Goal: Find specific page/section: Find specific page/section

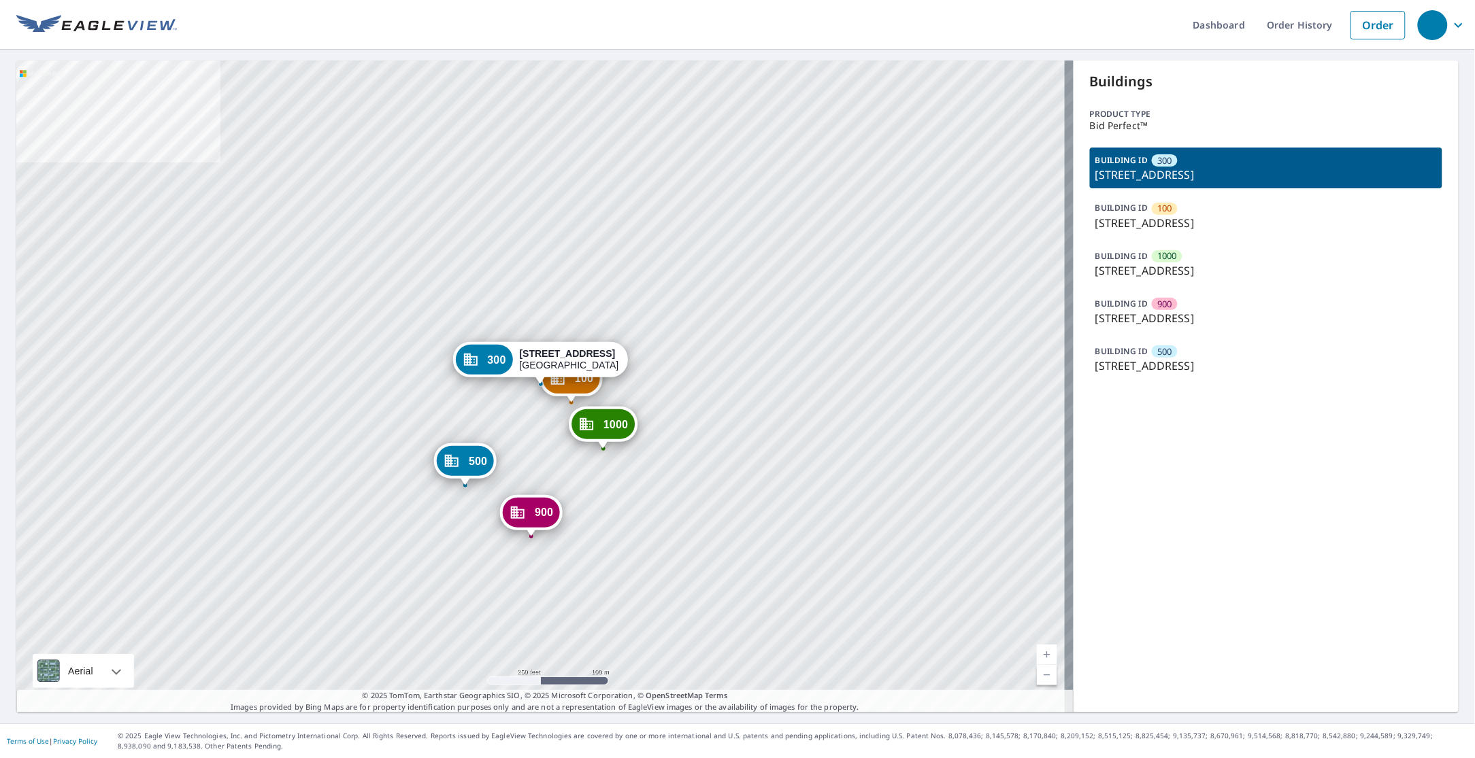
click at [1177, 213] on div "BUILDING ID [GEOGRAPHIC_DATA][STREET_ADDRESS]" at bounding box center [1266, 215] width 352 height 41
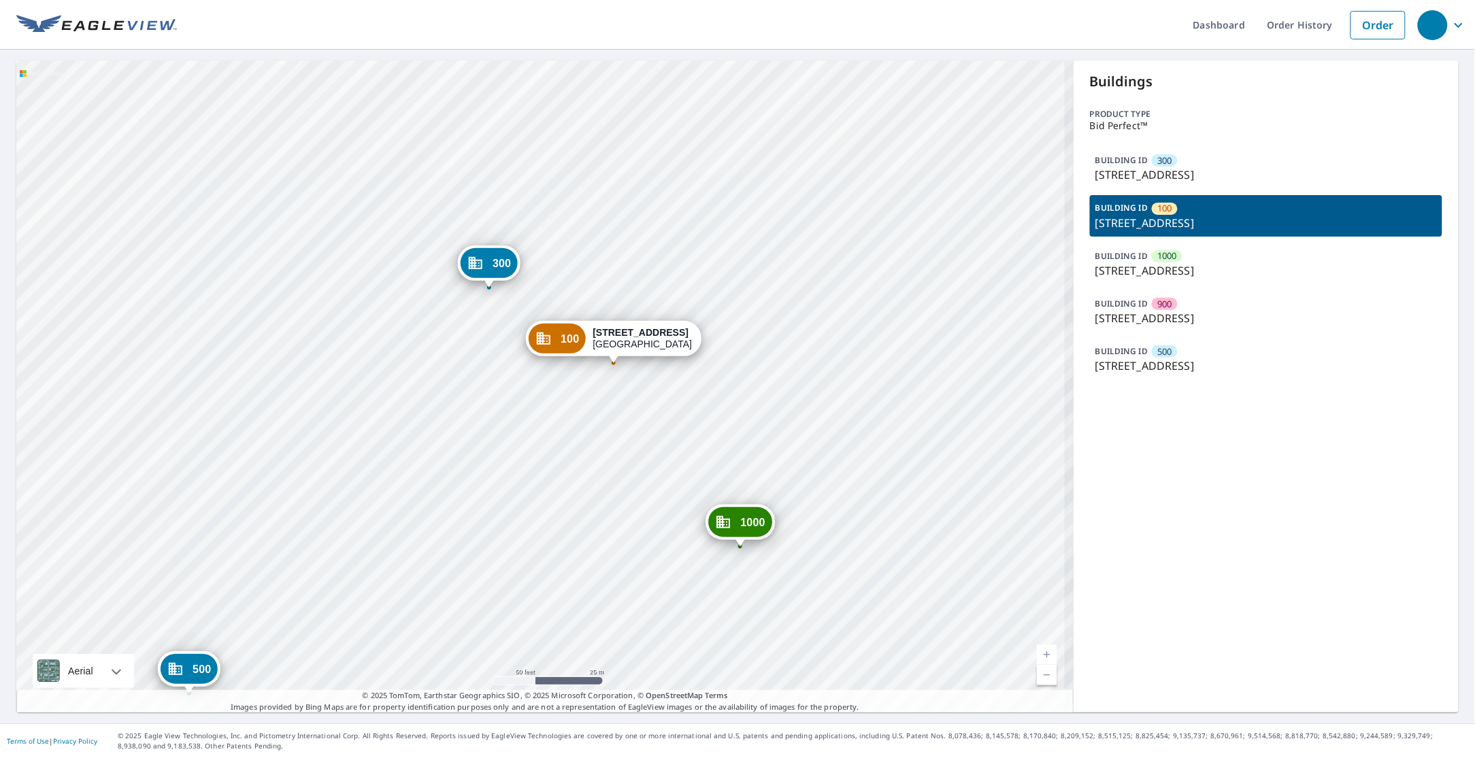
drag, startPoint x: 618, startPoint y: 376, endPoint x: 611, endPoint y: 410, distance: 34.7
click at [611, 410] on div "[GEOGRAPHIC_DATA][STREET_ADDRESS][STREET_ADDRESS] 900 [STREET_ADDRESS] 500 [STR…" at bounding box center [544, 387] width 1057 height 652
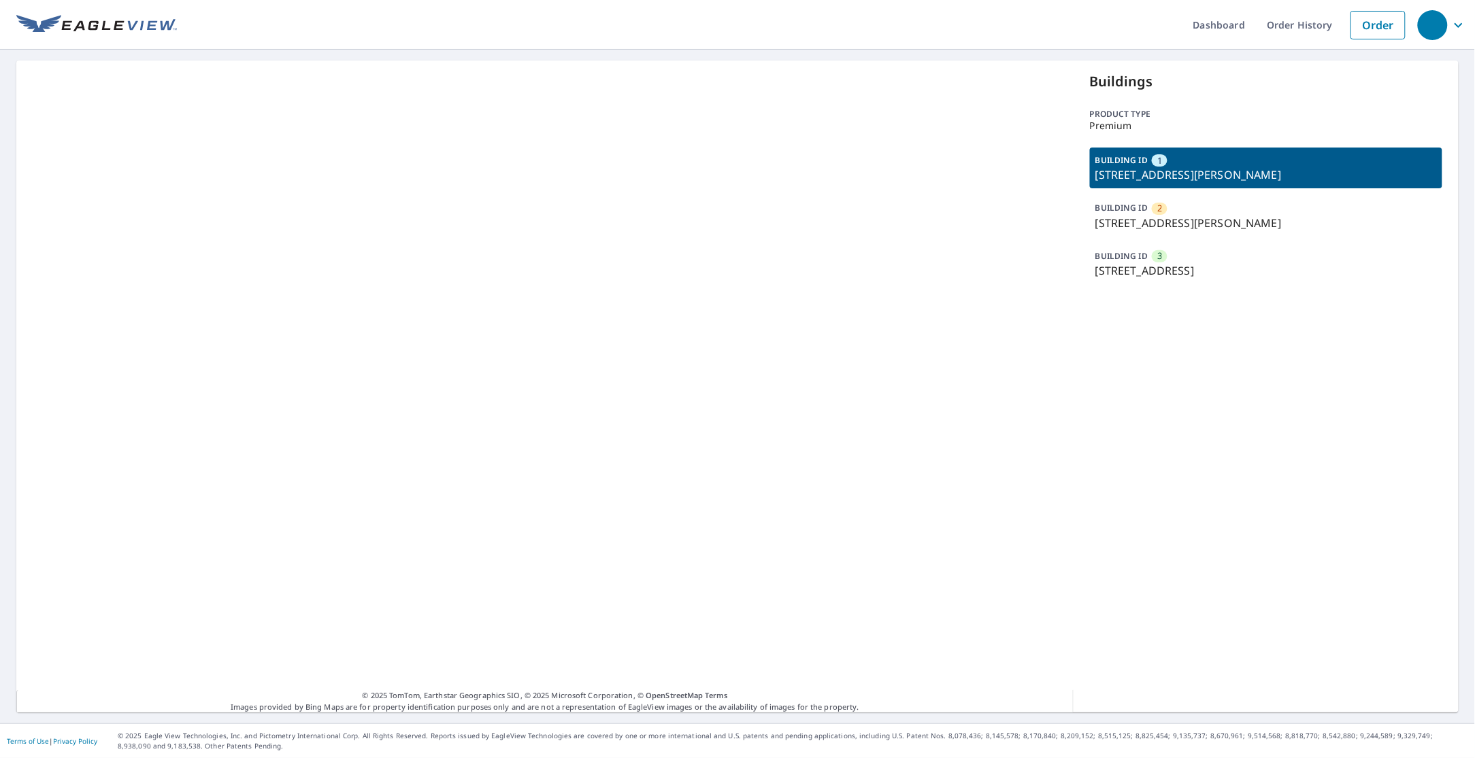
click at [1181, 177] on p "14414 St Isidore Way, Orange, VA, 22960" at bounding box center [1265, 175] width 341 height 16
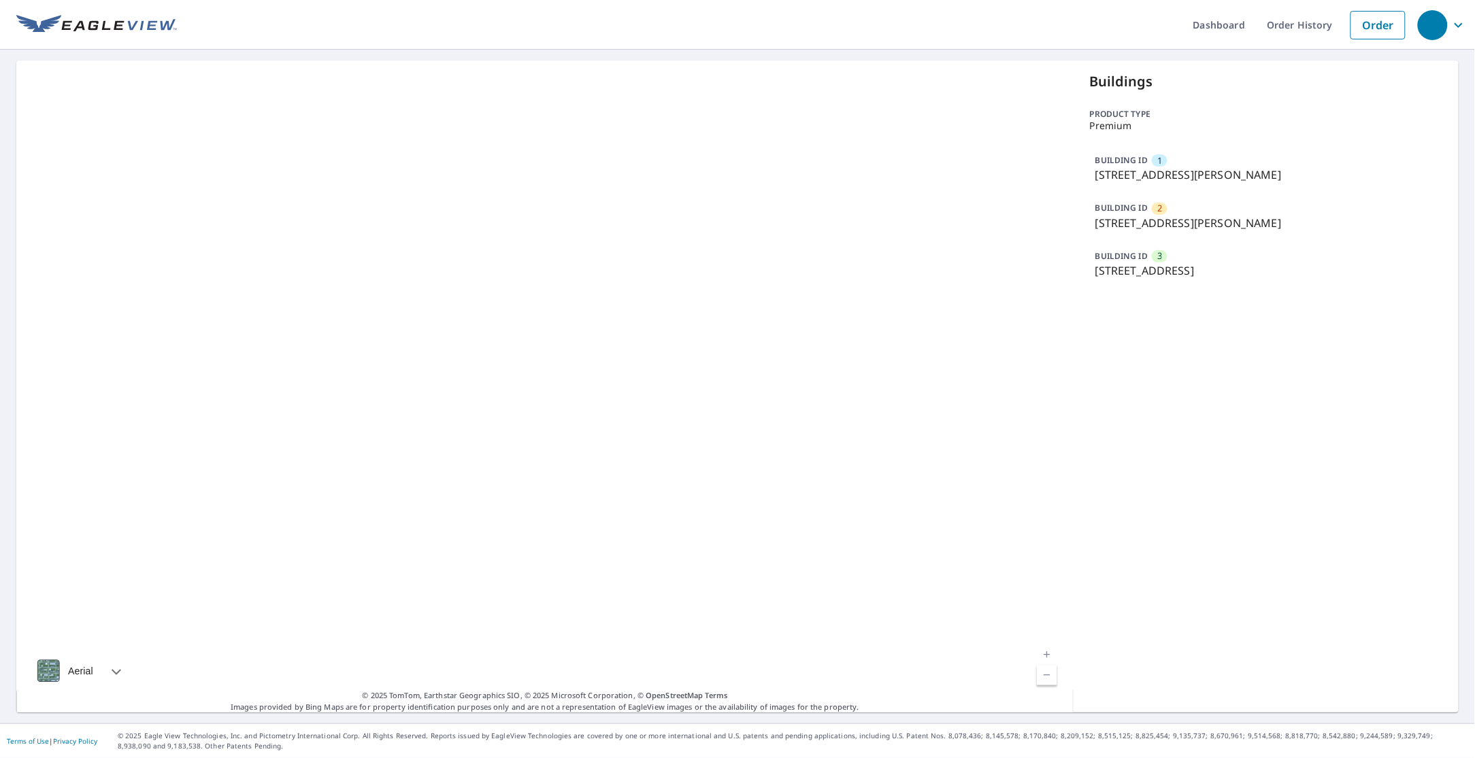
click at [1185, 167] on p "14414 St Isidore Way, Orange, VA, 22960" at bounding box center [1265, 175] width 341 height 16
